Goal: Task Accomplishment & Management: Use online tool/utility

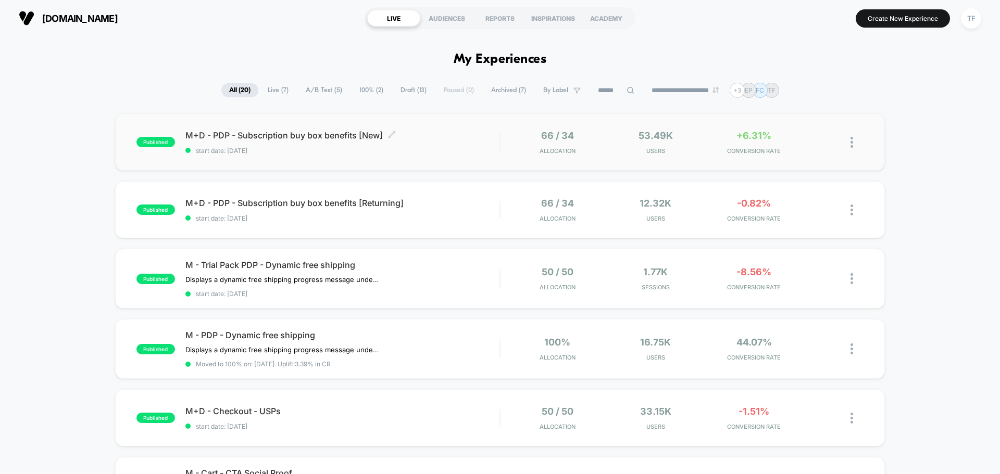
click at [418, 144] on div "M+D - PDP - Subscription buy box benefits [New] Click to edit experience detail…" at bounding box center [342, 142] width 314 height 24
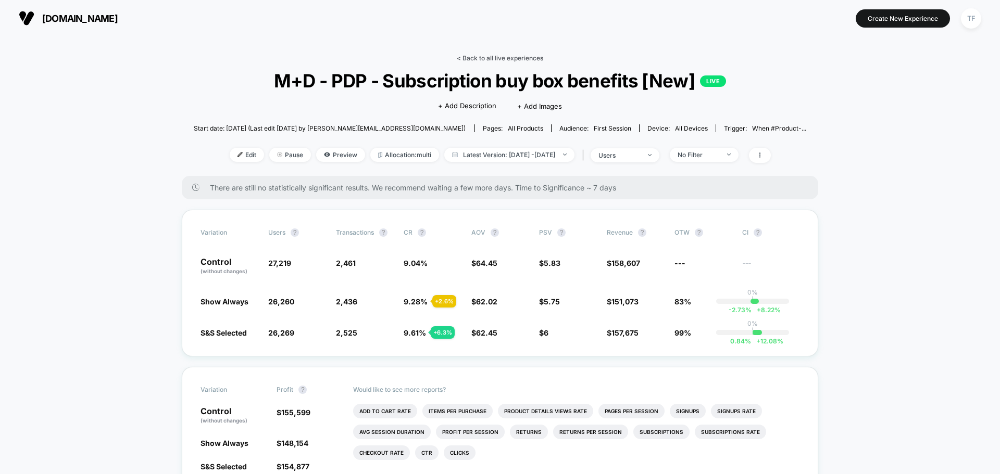
click at [493, 59] on link "< Back to all live experiences" at bounding box center [500, 58] width 86 height 8
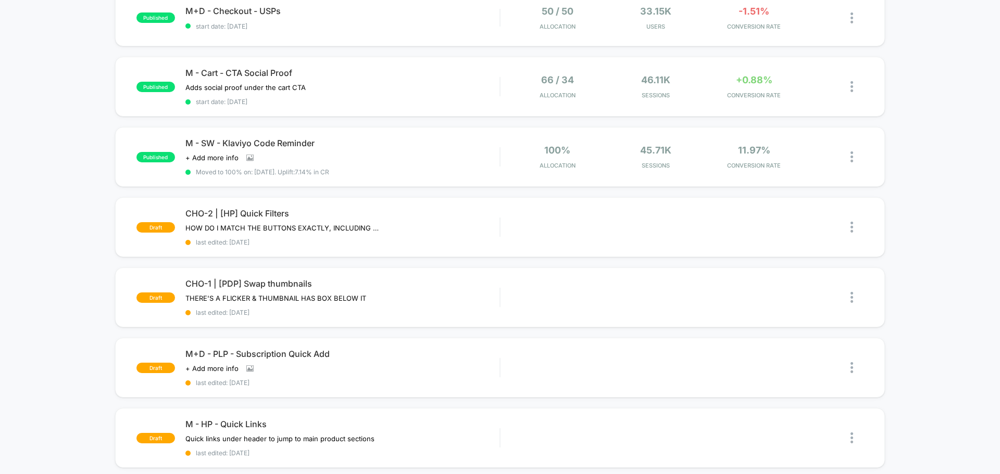
scroll to position [417, 0]
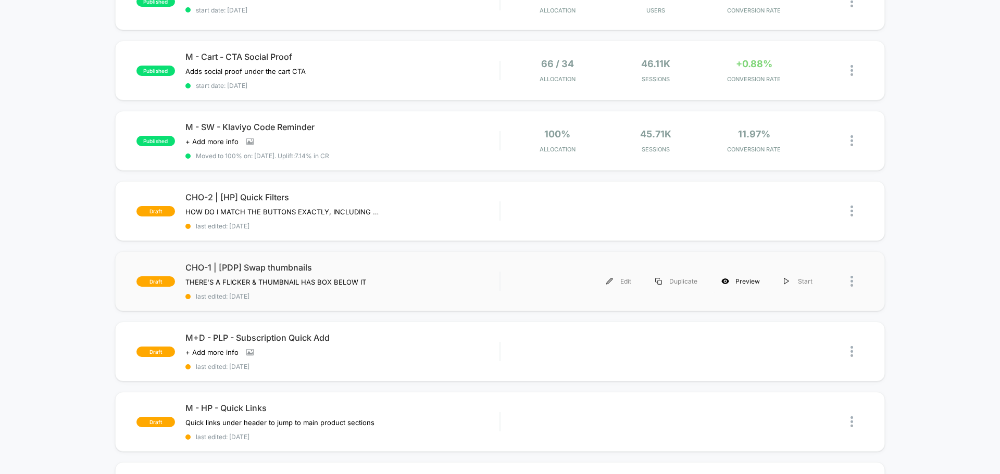
click at [746, 282] on div "Preview" at bounding box center [740, 281] width 63 height 23
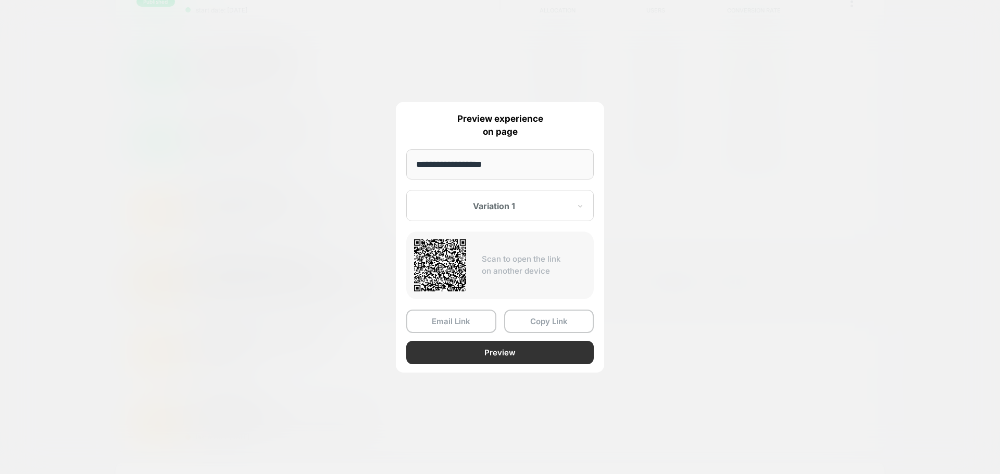
click at [503, 352] on button "Preview" at bounding box center [500, 352] width 188 height 23
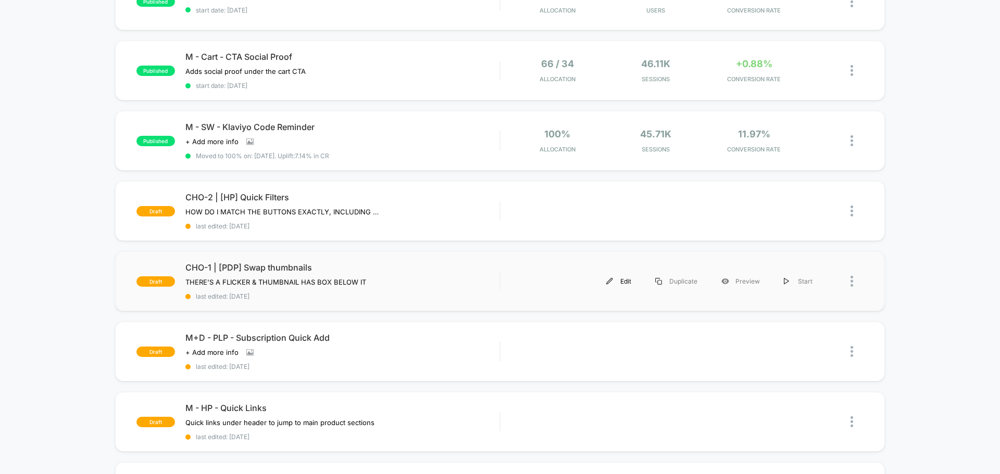
click at [627, 283] on div "Edit" at bounding box center [618, 281] width 49 height 23
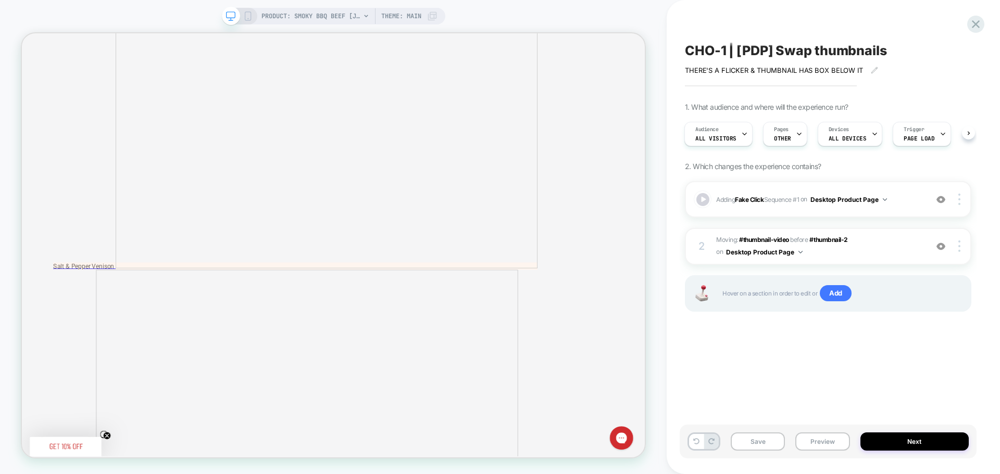
click at [0, 0] on span "CHO-1 | [PDP] Swap thumbnails" at bounding box center [0, 0] width 0 height 0
click at [734, 48] on textarea "**********" at bounding box center [811, 51] width 253 height 16
click at [736, 52] on textarea "**********" at bounding box center [811, 51] width 253 height 16
type textarea "**********"
click at [896, 52] on icon at bounding box center [895, 50] width 13 height 13
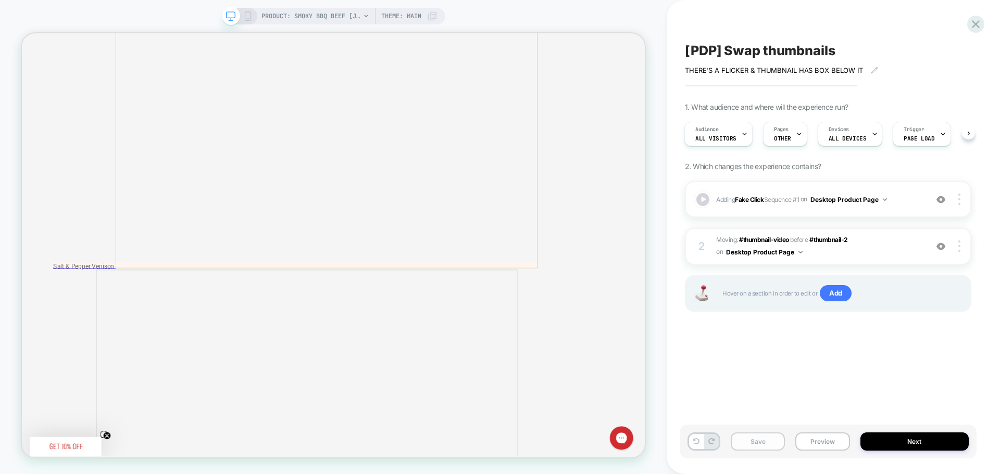
click at [0, 0] on button "Save" at bounding box center [0, 0] width 0 height 0
click at [0, 0] on icon at bounding box center [0, 0] width 0 height 0
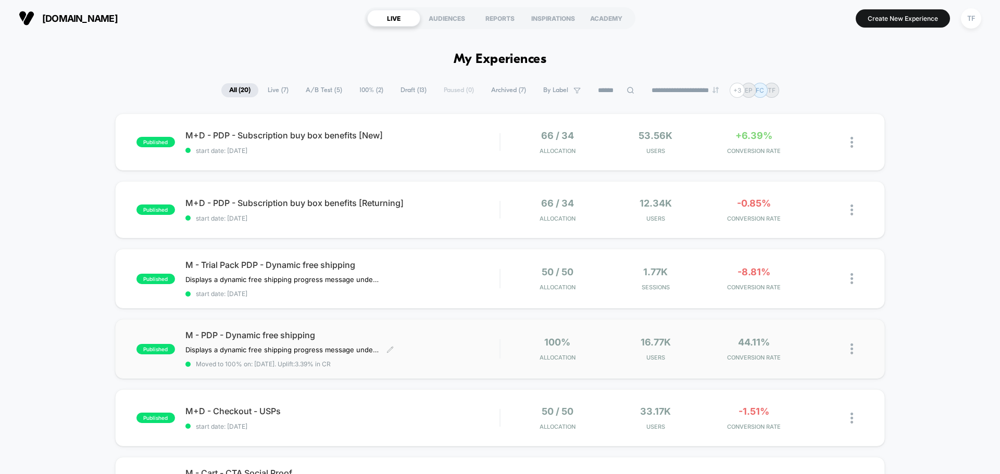
scroll to position [313, 0]
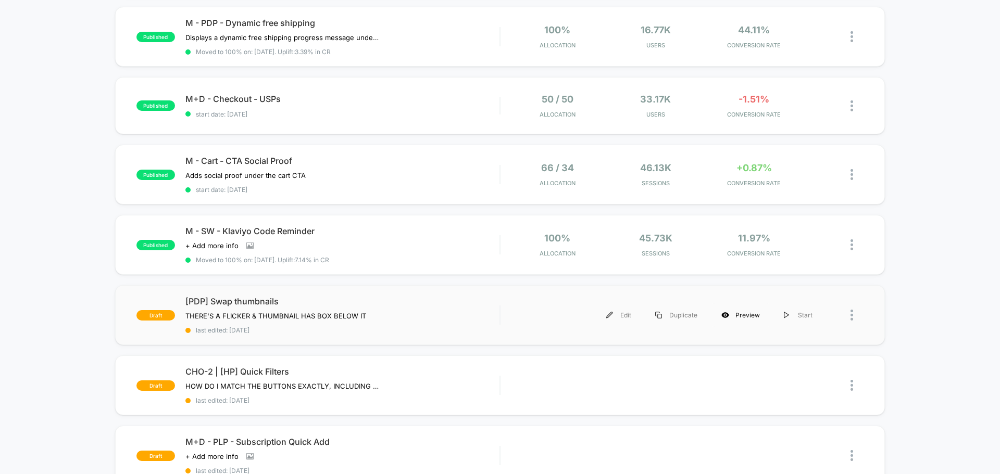
click at [749, 314] on div "Preview" at bounding box center [740, 315] width 63 height 23
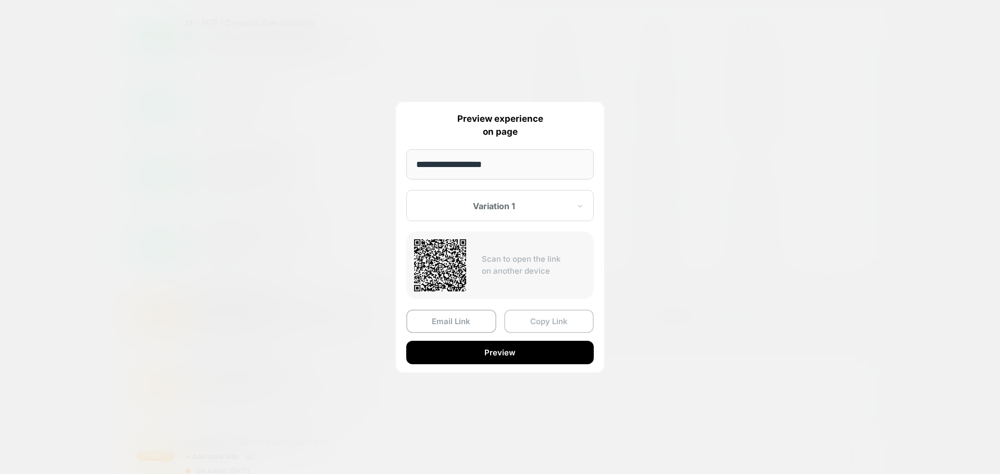
click at [530, 319] on button "Copy Link" at bounding box center [549, 321] width 90 height 23
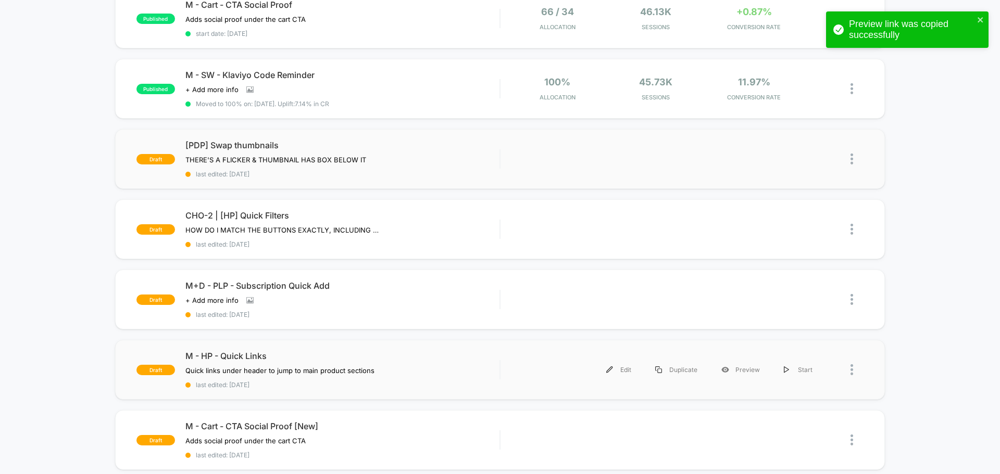
scroll to position [521, 0]
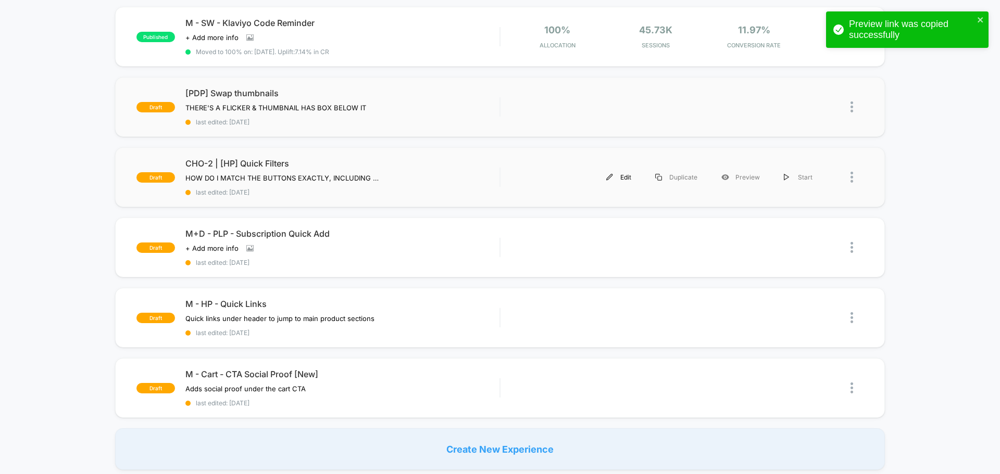
click at [628, 179] on div "Edit" at bounding box center [618, 177] width 49 height 23
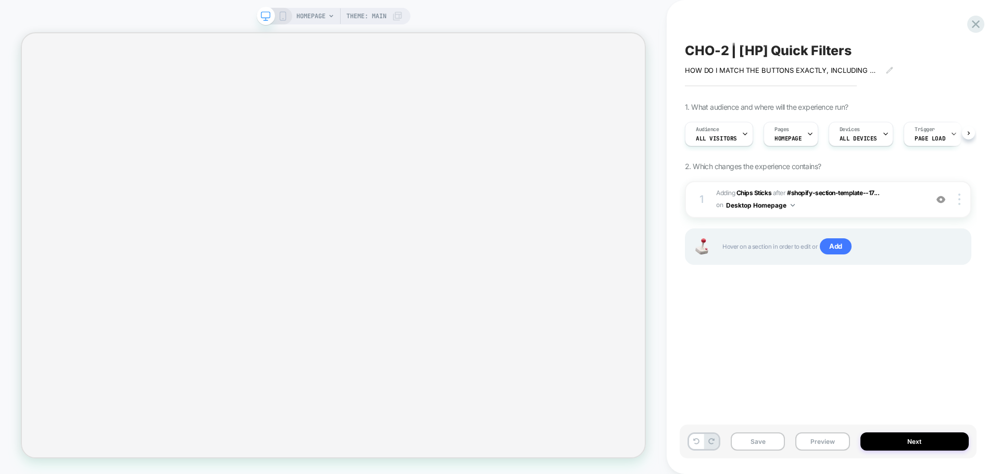
scroll to position [0, 1]
click at [774, 51] on span "CHO-2 | [HP] Quick Filters" at bounding box center [768, 51] width 167 height 16
click at [742, 53] on textarea "**********" at bounding box center [806, 51] width 243 height 16
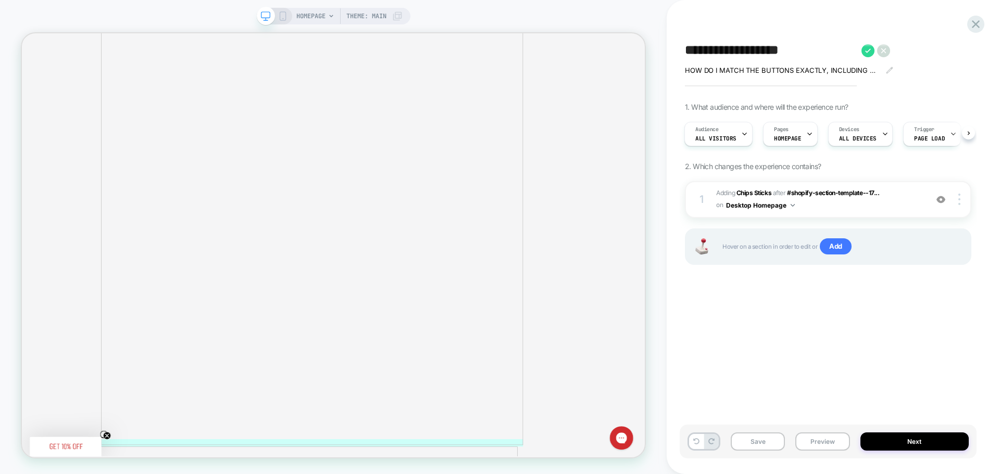
scroll to position [0, 0]
type textarea "**********"
click at [865, 53] on icon at bounding box center [867, 50] width 13 height 13
click at [765, 447] on button "Save" at bounding box center [758, 442] width 54 height 18
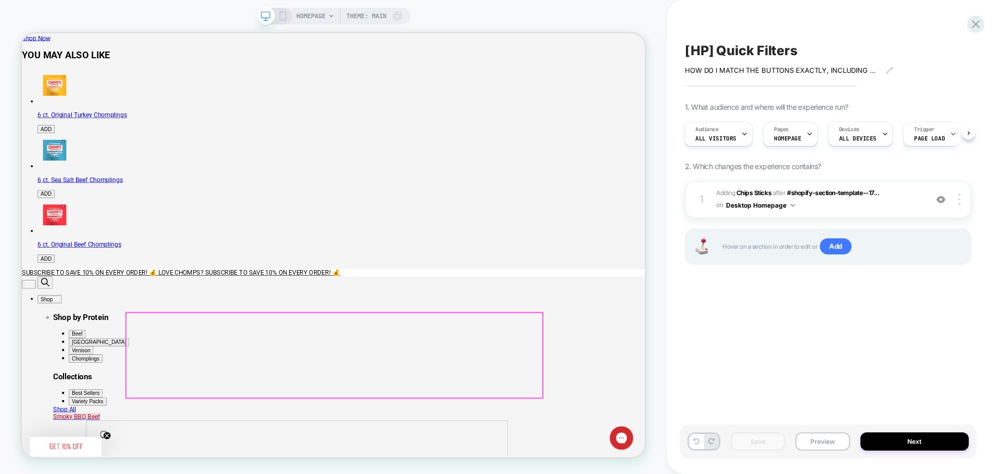
scroll to position [31, 0]
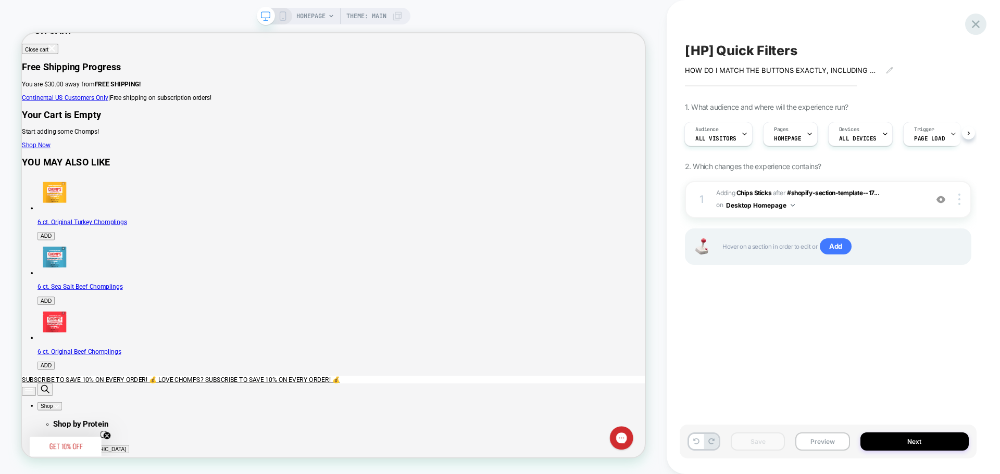
click at [976, 21] on icon at bounding box center [976, 24] width 14 height 14
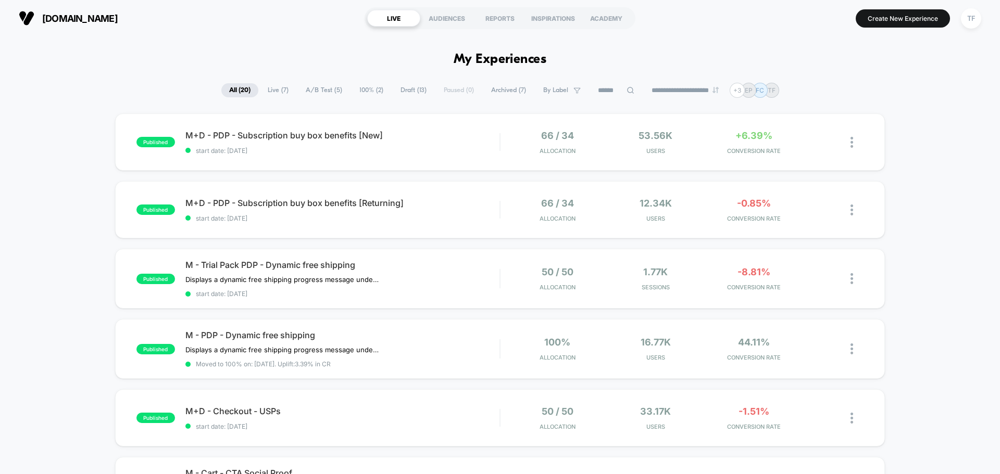
click at [493, 92] on span "Archived ( 7 )" at bounding box center [508, 90] width 51 height 14
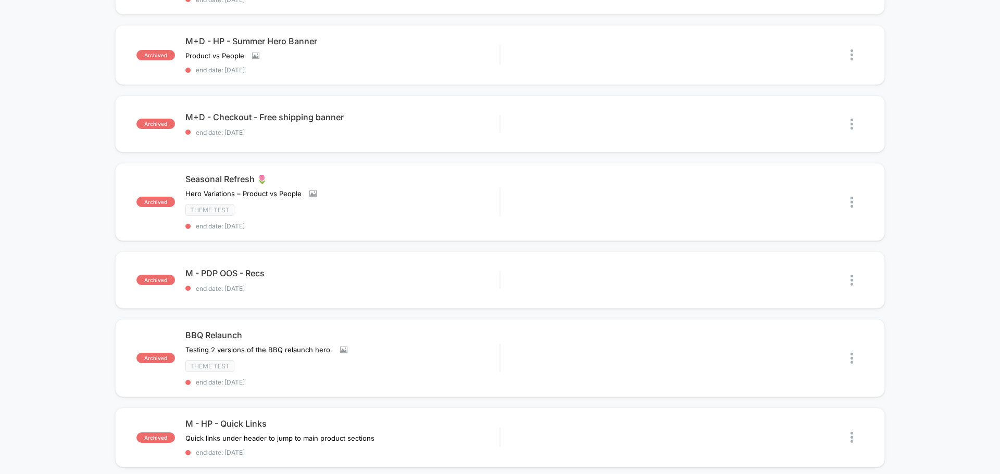
scroll to position [260, 0]
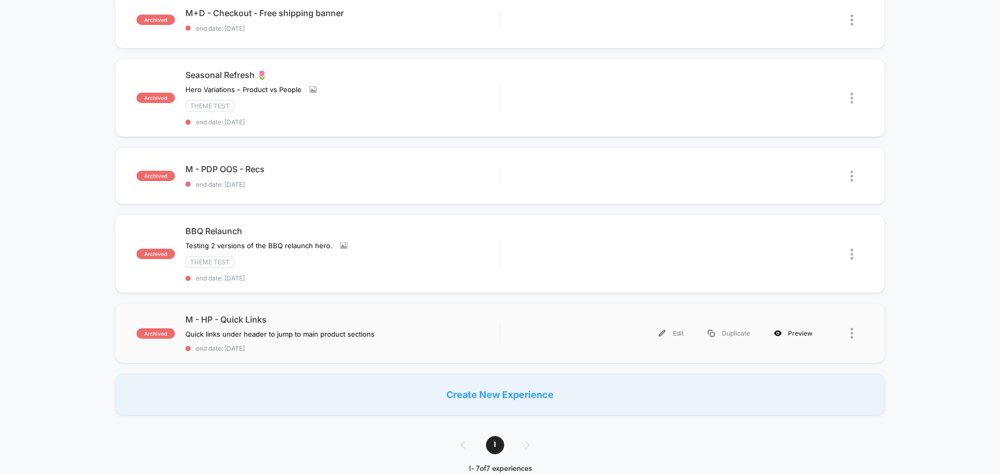
click at [794, 334] on div "Preview" at bounding box center [793, 333] width 63 height 23
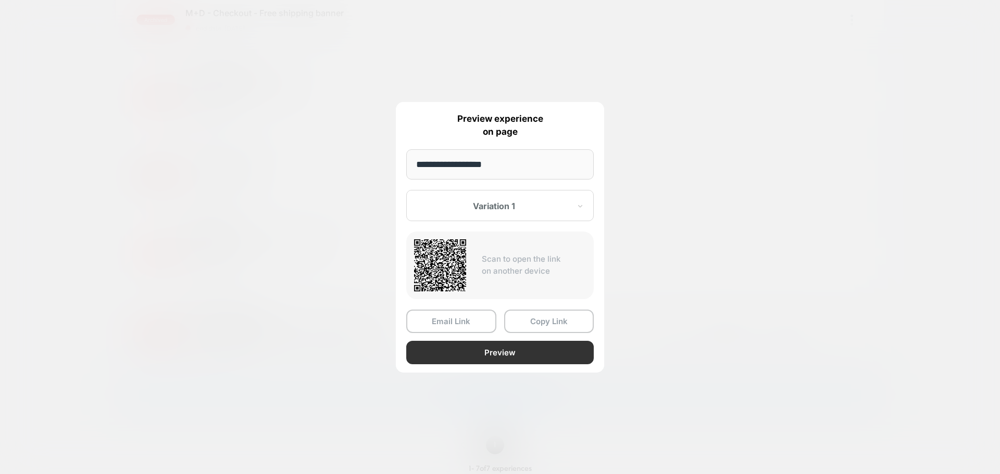
click at [541, 352] on button "Preview" at bounding box center [500, 352] width 188 height 23
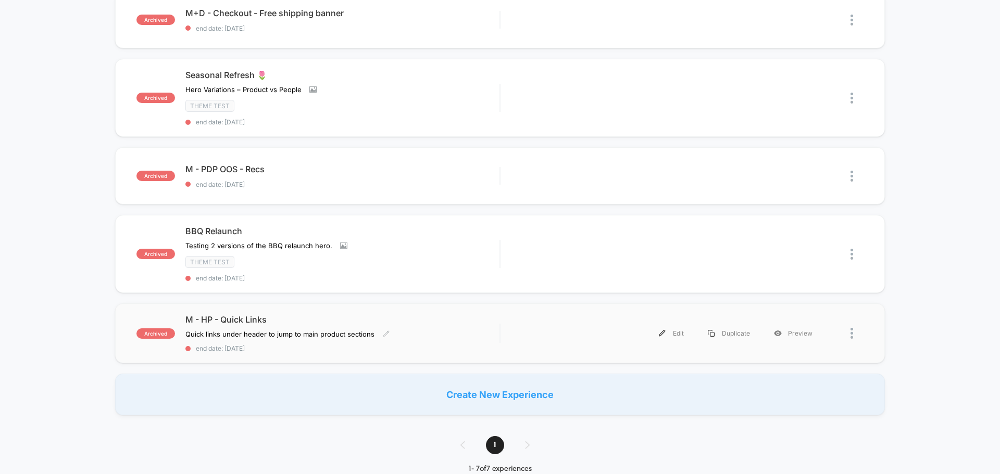
click at [463, 330] on div "M - HP - Quick Links Quick links under header to jump to main product sections …" at bounding box center [342, 334] width 314 height 38
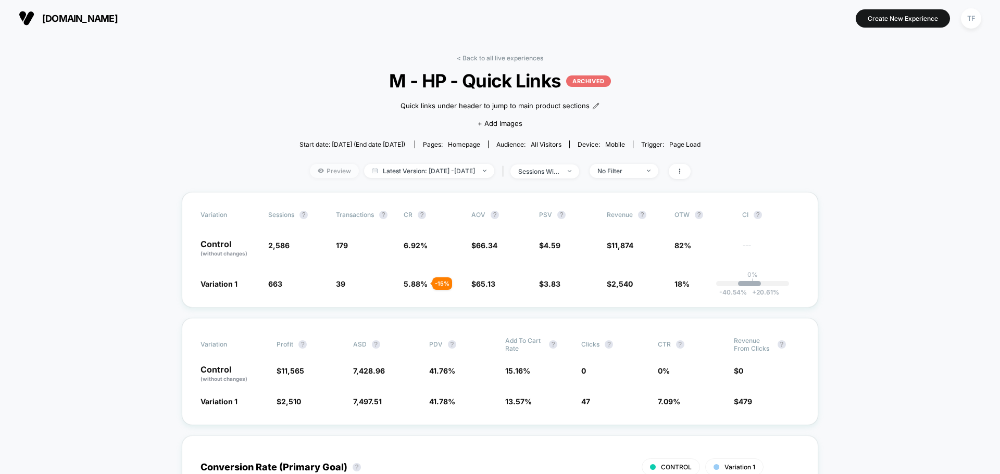
click at [314, 170] on span "Preview" at bounding box center [334, 171] width 49 height 14
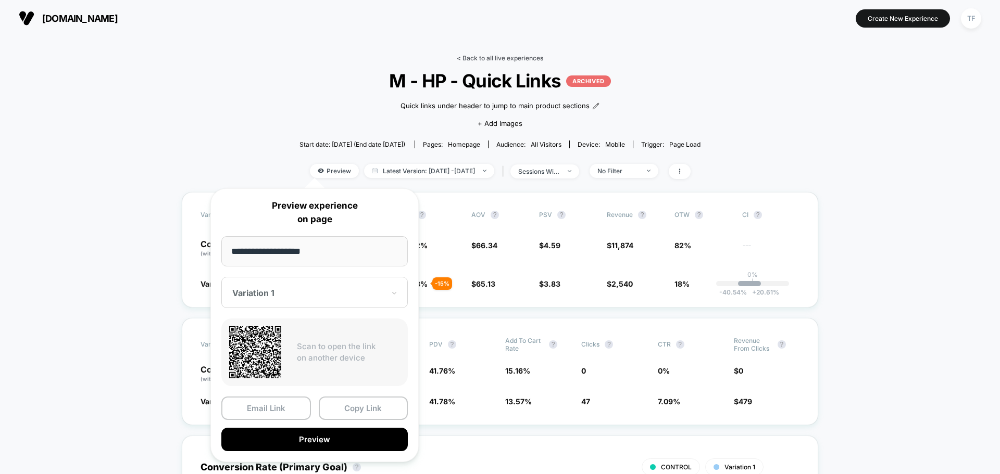
click at [518, 55] on link "< Back to all live experiences" at bounding box center [500, 58] width 86 height 8
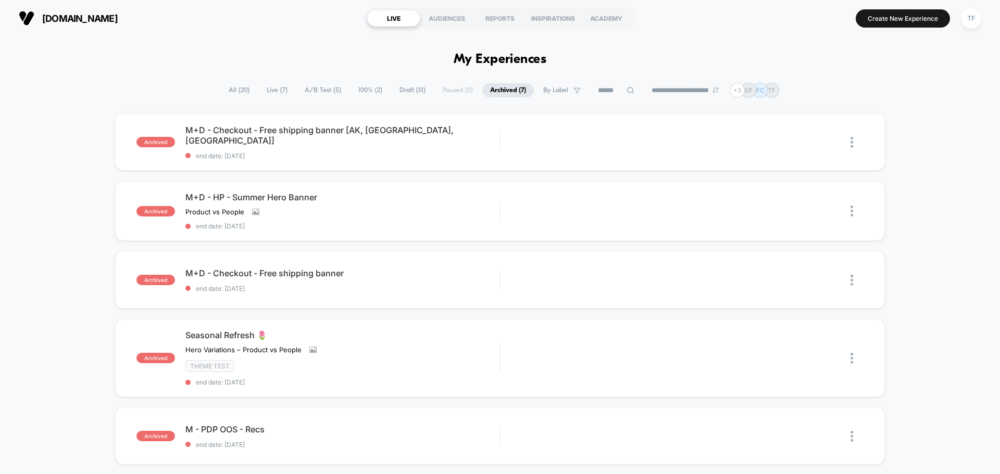
click at [231, 86] on span "All ( 20 )" at bounding box center [239, 90] width 36 height 14
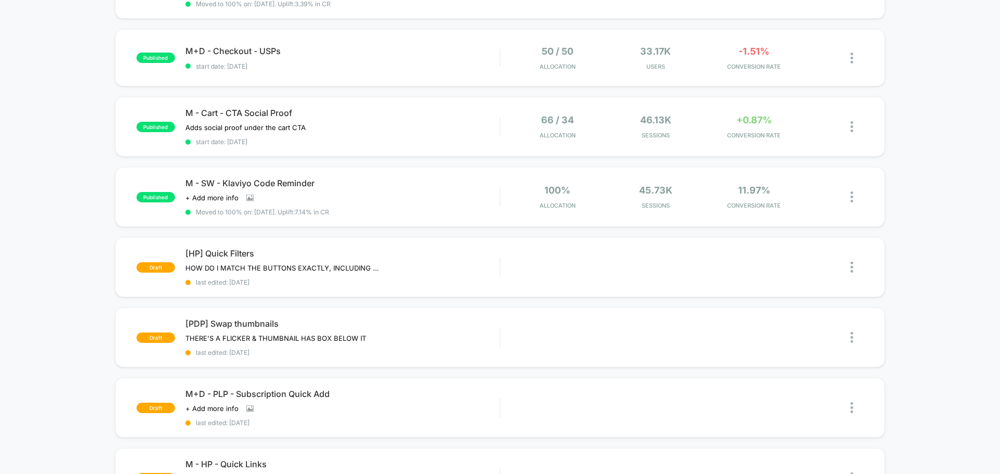
scroll to position [365, 0]
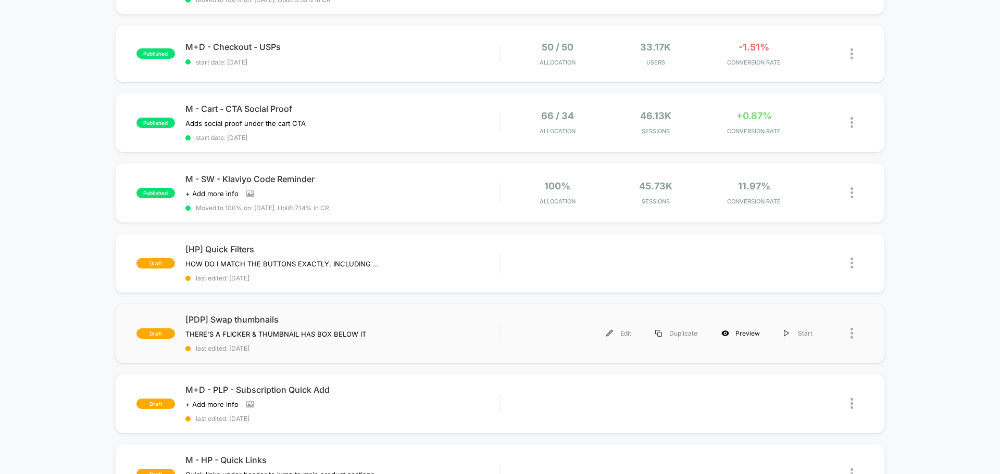
click at [739, 332] on div "Preview" at bounding box center [740, 333] width 63 height 23
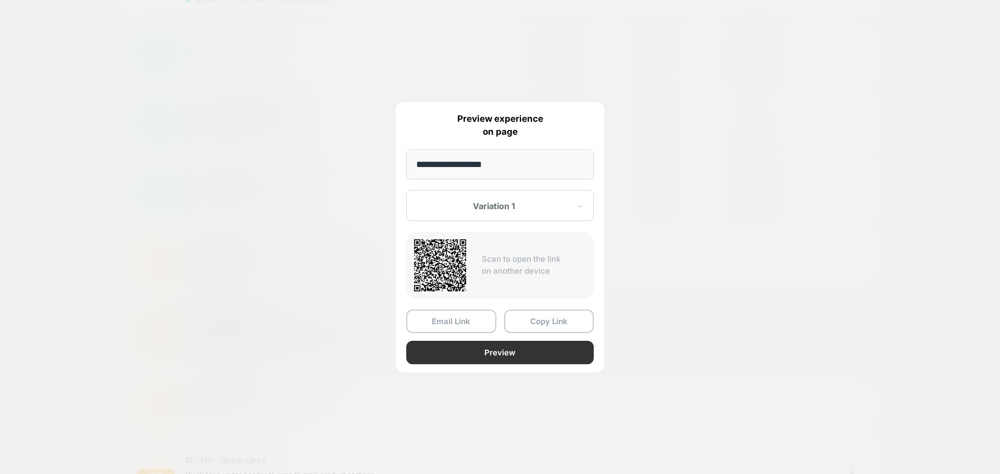
click at [469, 355] on button "Preview" at bounding box center [500, 352] width 188 height 23
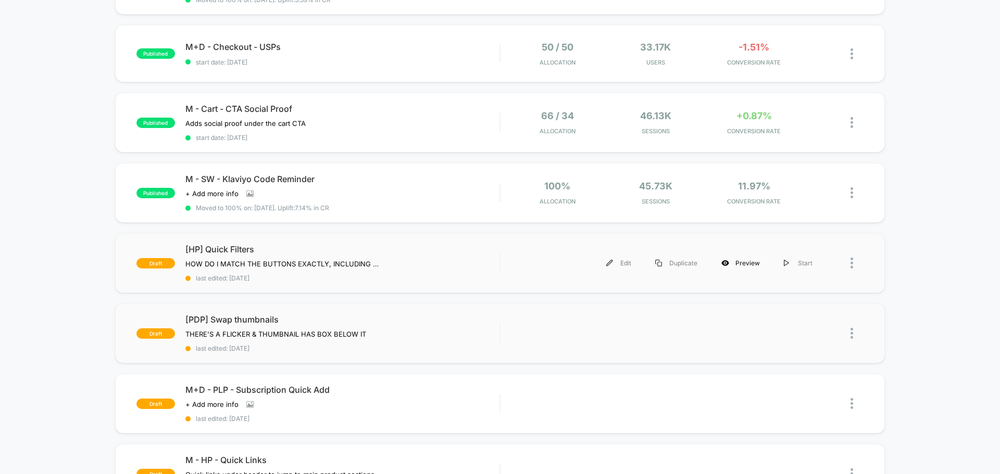
click at [743, 264] on div "Preview" at bounding box center [740, 263] width 63 height 23
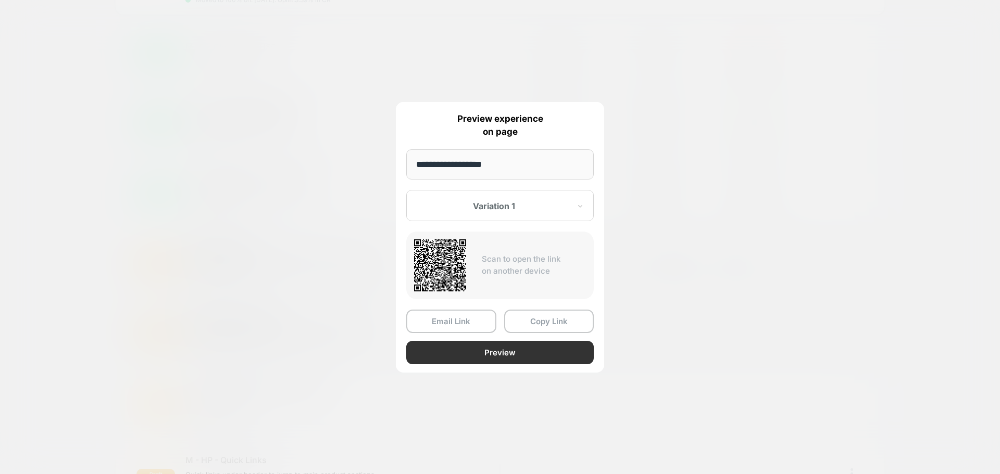
click at [497, 358] on button "Preview" at bounding box center [500, 352] width 188 height 23
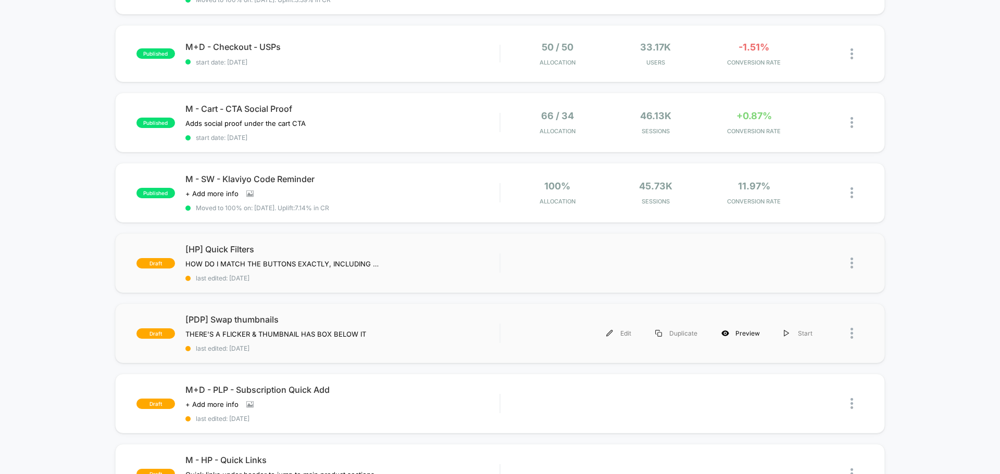
click at [743, 339] on div "Preview" at bounding box center [740, 333] width 63 height 23
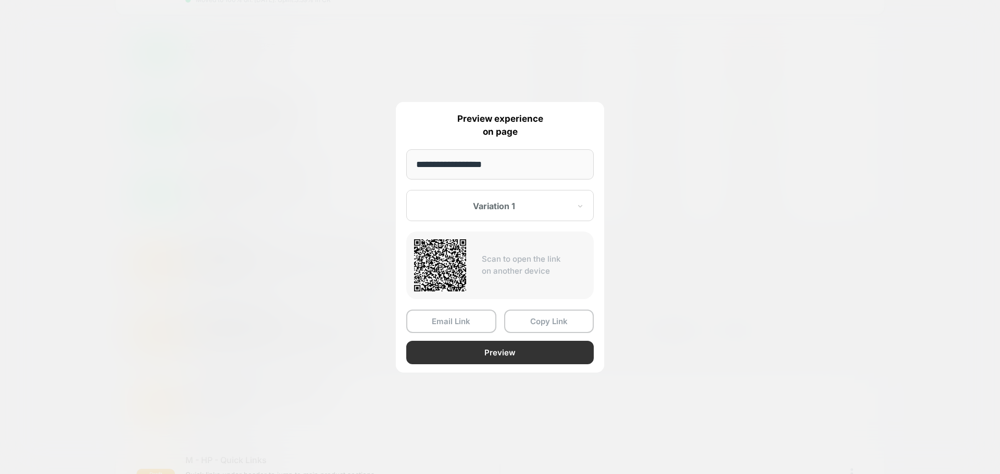
click at [510, 353] on button "Preview" at bounding box center [500, 352] width 188 height 23
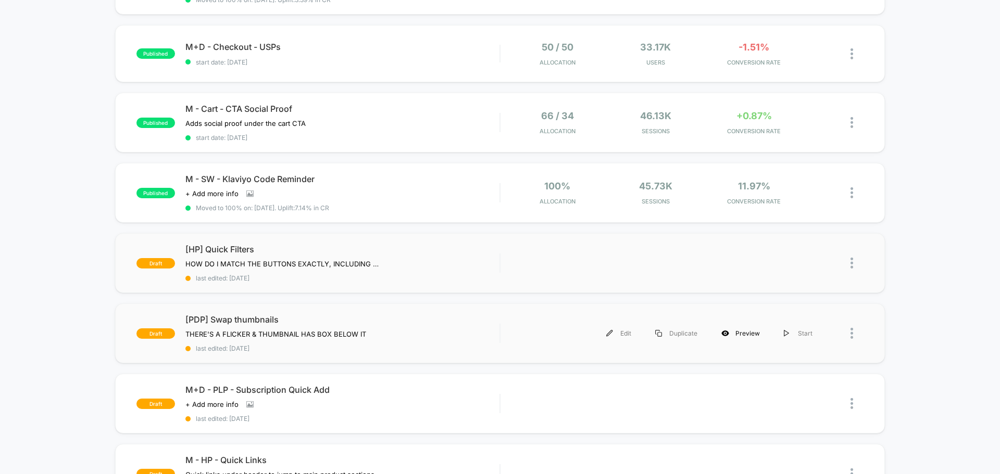
click at [744, 336] on div "Preview" at bounding box center [740, 333] width 63 height 23
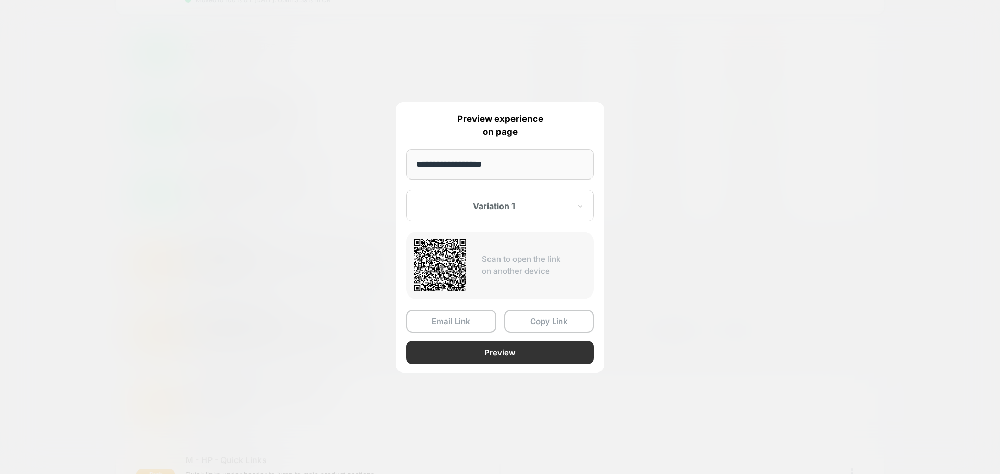
click at [479, 352] on button "Preview" at bounding box center [500, 352] width 188 height 23
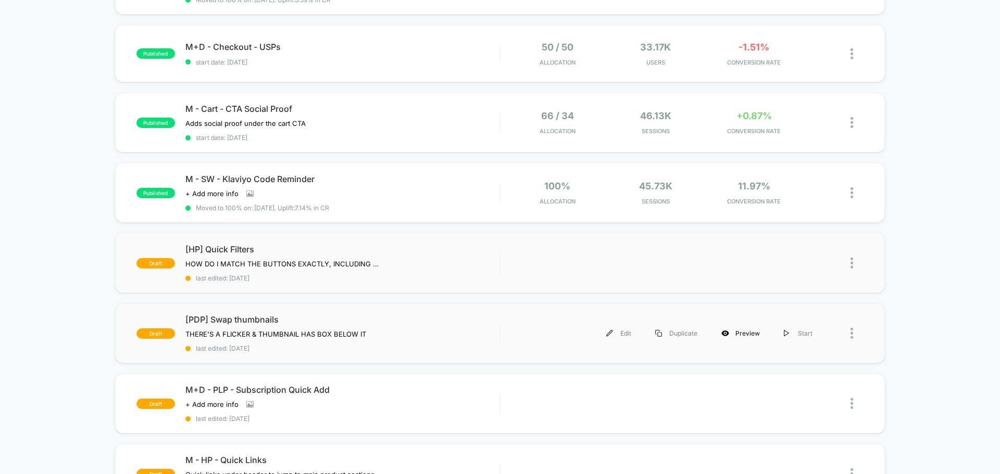
click at [741, 334] on div "Preview" at bounding box center [740, 333] width 63 height 23
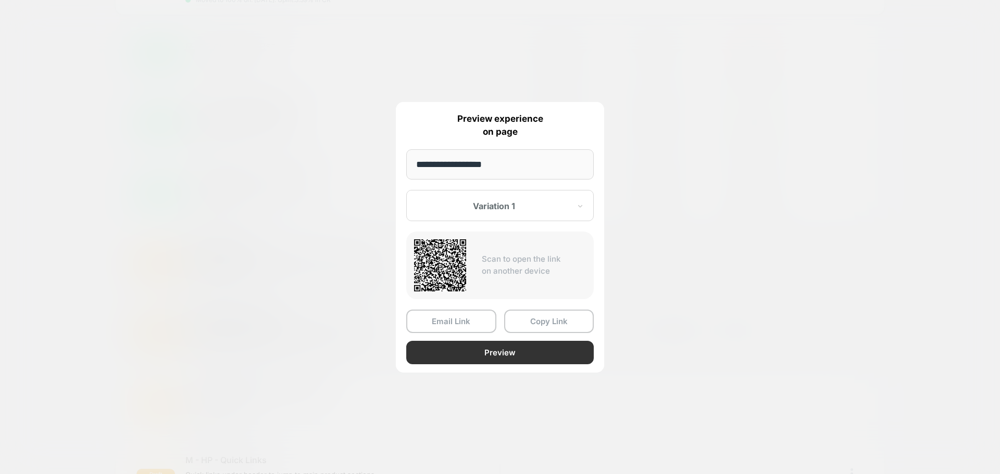
click at [504, 359] on button "Preview" at bounding box center [500, 352] width 188 height 23
